Goal: Navigation & Orientation: Find specific page/section

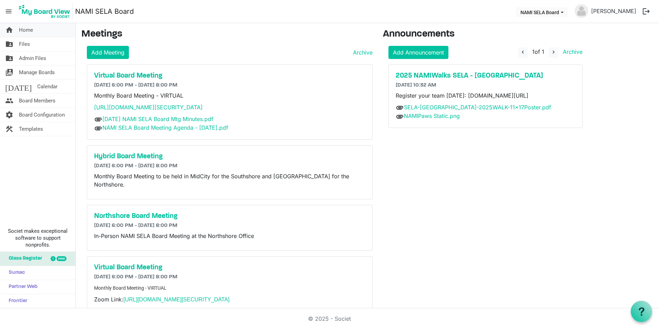
click at [31, 29] on span "Home" at bounding box center [26, 30] width 14 height 14
click at [59, 58] on link "folder_shared Admin Files" at bounding box center [37, 58] width 75 height 14
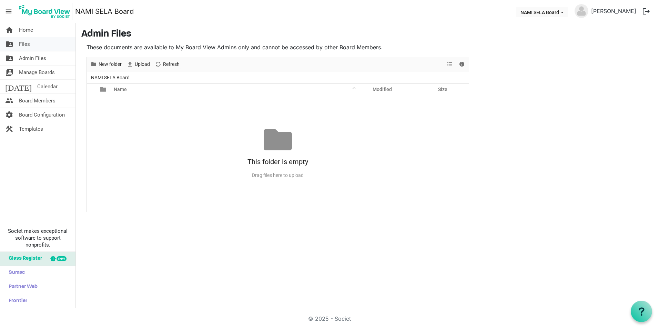
click at [30, 48] on link "folder_shared Files" at bounding box center [37, 44] width 75 height 14
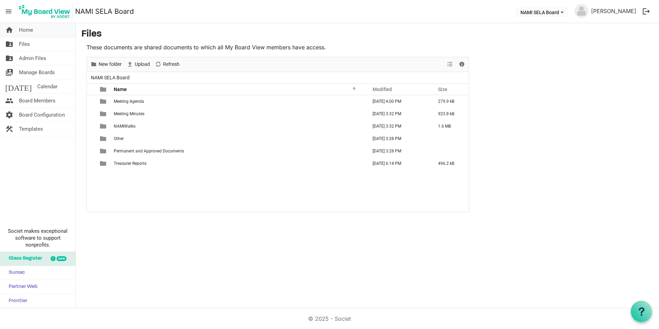
click at [26, 32] on span "Home" at bounding box center [26, 30] width 14 height 14
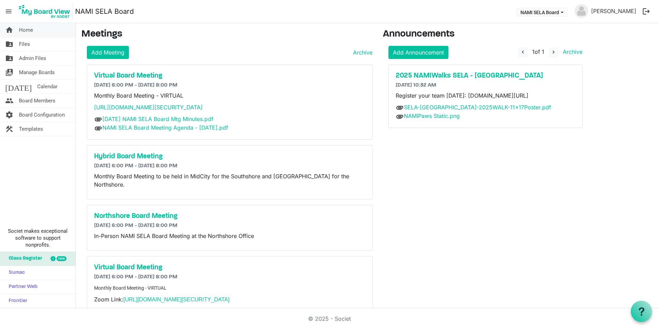
click at [22, 33] on span "Home" at bounding box center [26, 30] width 14 height 14
click at [32, 46] on link "folder_shared Files" at bounding box center [37, 44] width 75 height 14
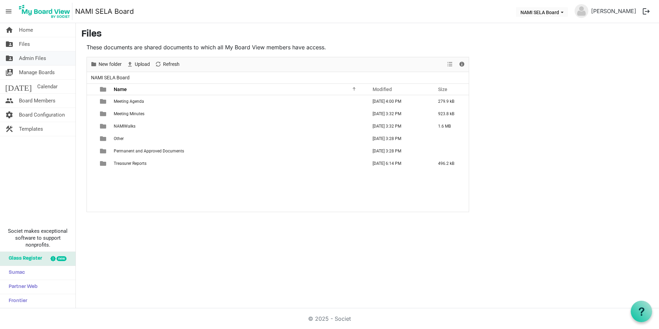
click at [33, 56] on span "Admin Files" at bounding box center [32, 58] width 27 height 14
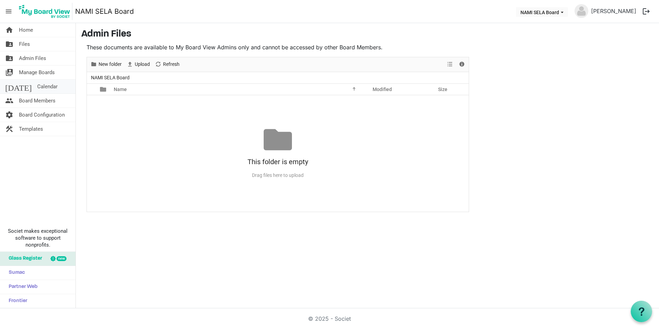
click at [39, 87] on span "Calendar" at bounding box center [47, 87] width 20 height 14
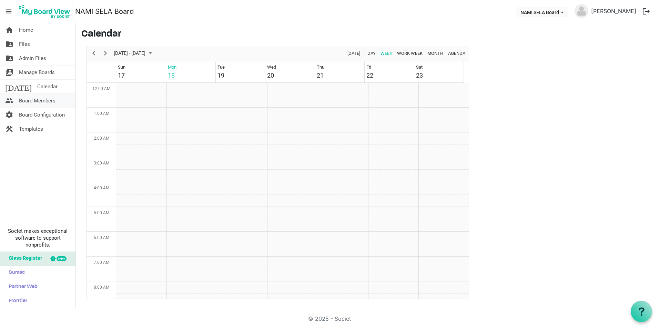
scroll to position [223, 0]
click at [28, 31] on span "Home" at bounding box center [26, 30] width 14 height 14
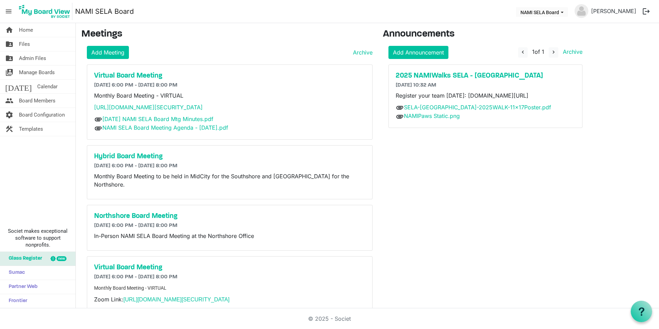
click at [131, 82] on h6 "[DATE] 6:00 PM - [DATE] 8:00 PM" at bounding box center [229, 85] width 271 height 7
click at [135, 72] on h5 "Virtual Board Meeting" at bounding box center [229, 76] width 271 height 8
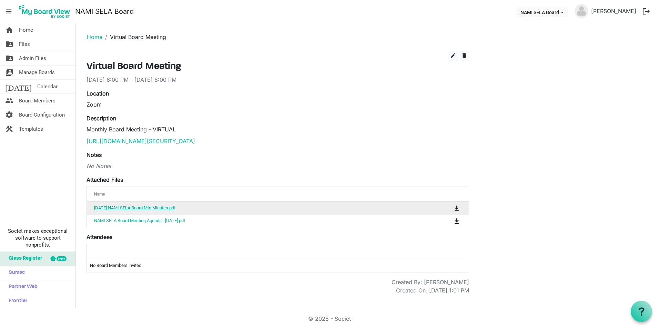
click at [140, 207] on link "07-21-2025 NAMI SELA Board Mtg Minutes.pdf" at bounding box center [135, 207] width 82 height 5
click at [47, 33] on link "home Home" at bounding box center [37, 30] width 75 height 14
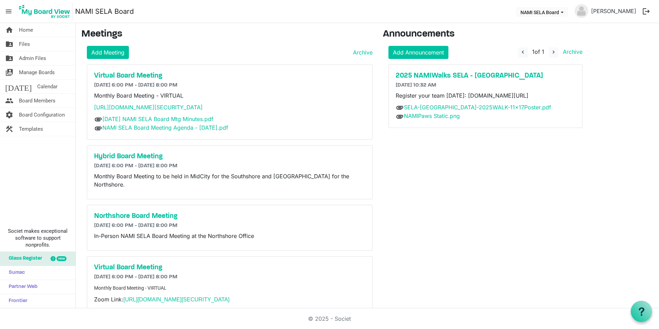
click at [439, 71] on div "2025 NAMIWalks SELA - [GEOGRAPHIC_DATA] [DATE] 10:32 AM Register your team [DAT…" at bounding box center [485, 96] width 193 height 63
click at [437, 72] on h5 "2025 NAMIWalks SELA - Southshore" at bounding box center [486, 76] width 180 height 8
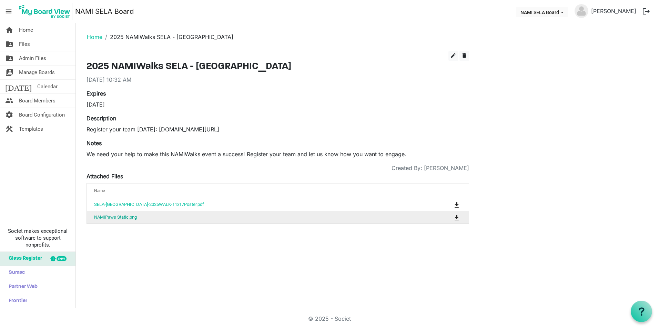
click at [134, 219] on link "NAMIPaws Static.png" at bounding box center [115, 216] width 43 height 5
click at [132, 219] on link "NAMIPaws Static.png" at bounding box center [115, 216] width 43 height 5
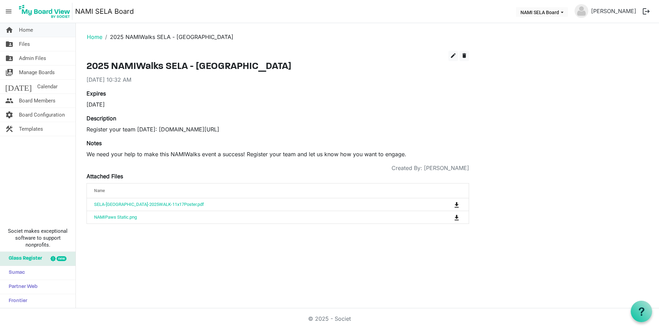
click at [30, 31] on span "Home" at bounding box center [26, 30] width 14 height 14
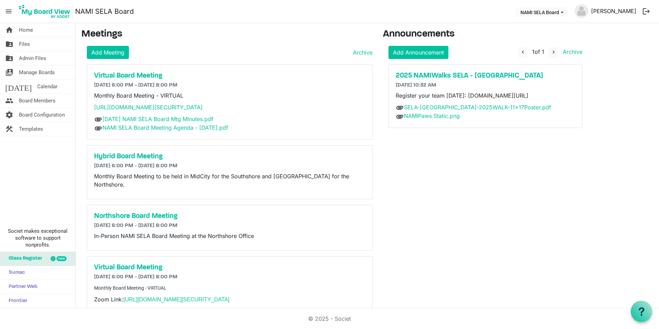
click at [614, 10] on link "[PERSON_NAME]" at bounding box center [613, 11] width 51 height 14
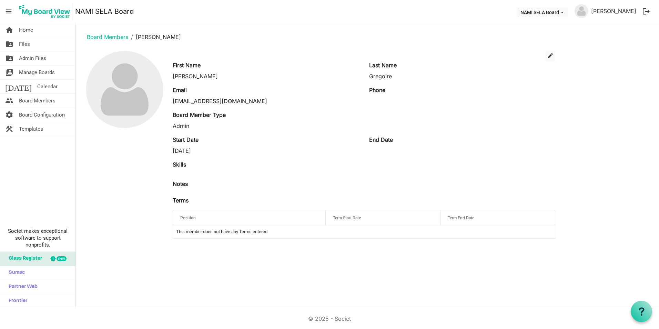
click at [643, 11] on button "logout" at bounding box center [646, 11] width 14 height 14
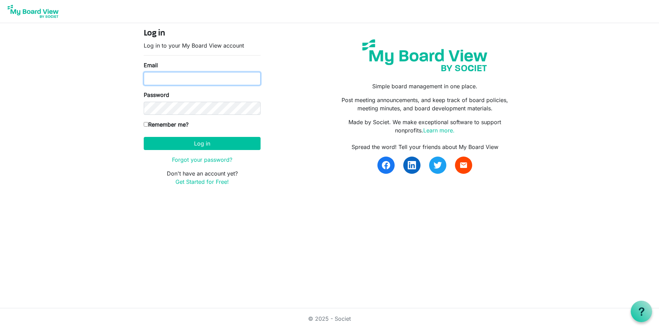
type input "[EMAIL_ADDRESS][DOMAIN_NAME]"
click at [558, 69] on body "Log in Log in to your My Board View account Email [EMAIL_ADDRESS][DOMAIN_NAME] …" at bounding box center [329, 98] width 659 height 197
click at [489, 240] on html "Log in Log in to your My Board View account Email [EMAIL_ADDRESS][DOMAIN_NAME] …" at bounding box center [329, 164] width 659 height 329
